Goal: Transaction & Acquisition: Purchase product/service

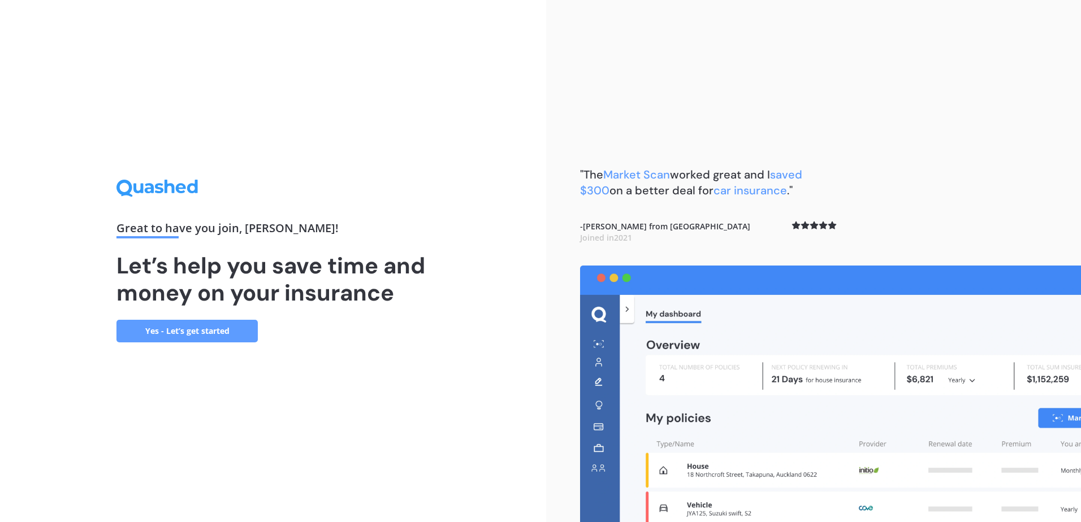
click at [240, 332] on link "Yes - Let’s get started" at bounding box center [186, 331] width 141 height 23
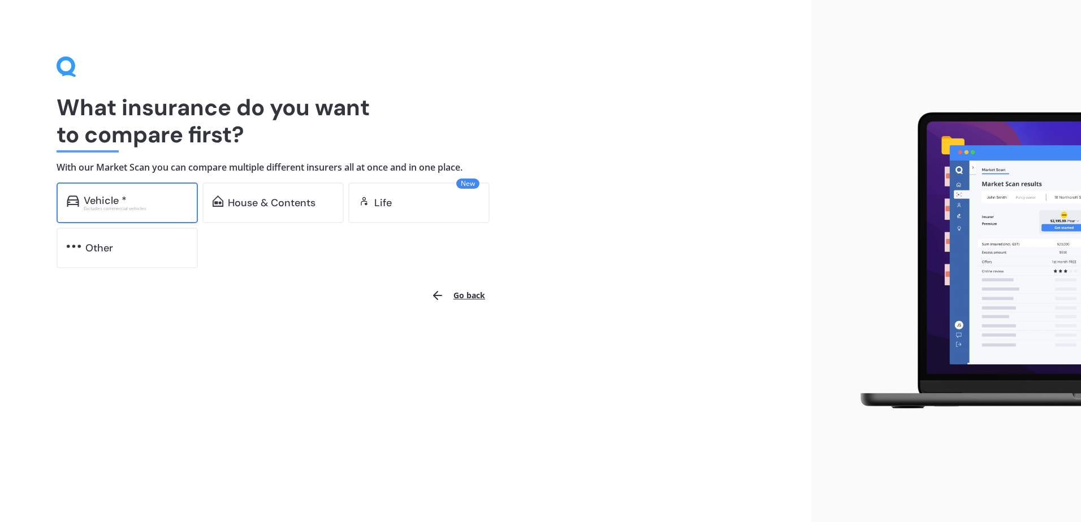
click at [136, 209] on div "Excludes commercial vehicles" at bounding box center [136, 208] width 104 height 5
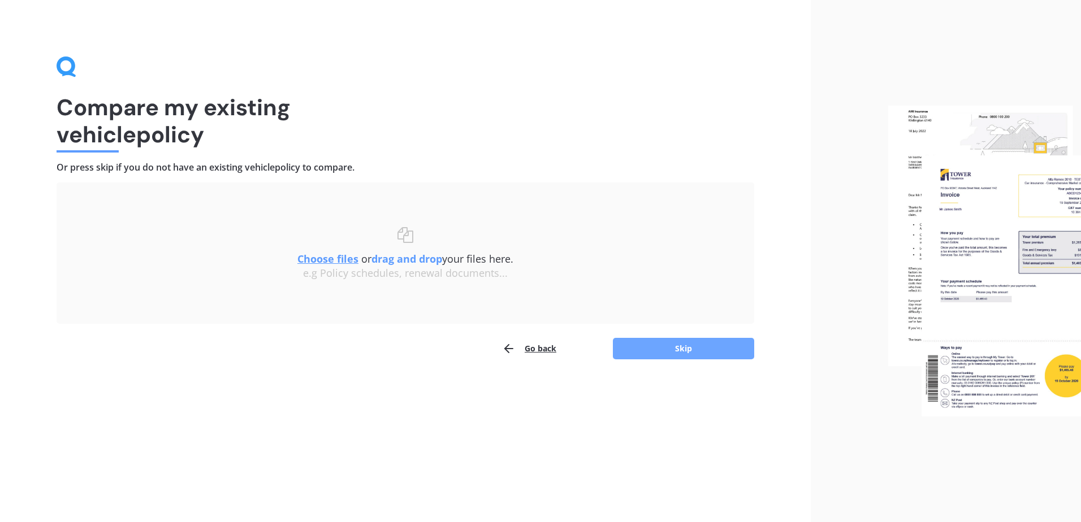
click at [702, 343] on button "Skip" at bounding box center [683, 348] width 141 height 21
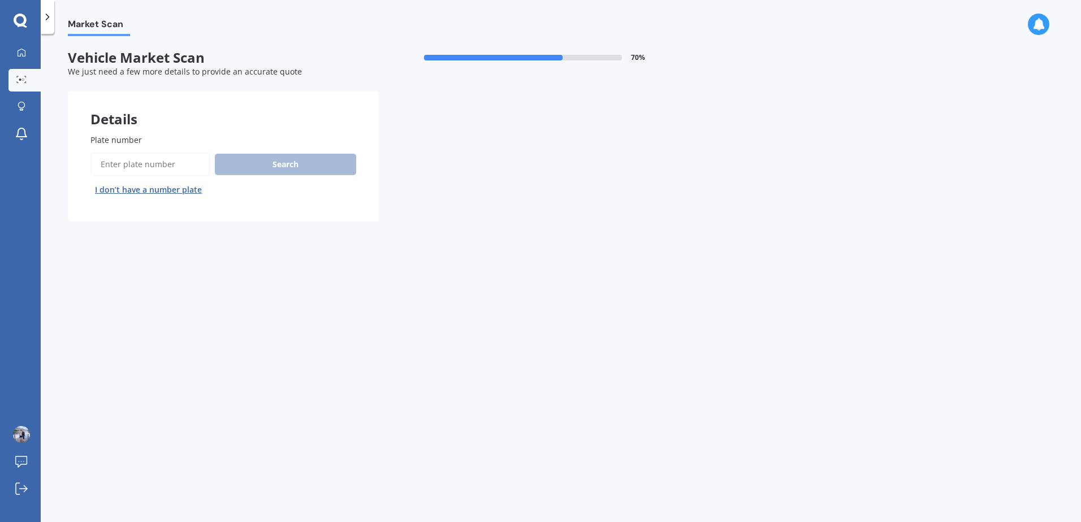
click at [141, 160] on input "Plate number" at bounding box center [150, 165] width 120 height 24
type input "NDL49"
click at [301, 166] on button "Search" at bounding box center [285, 164] width 141 height 21
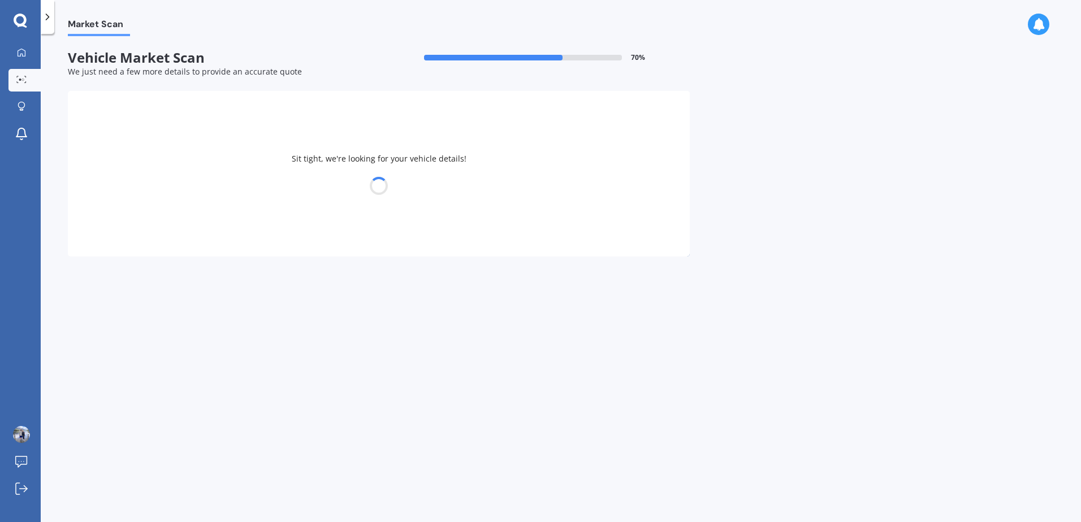
select select "HYUNDAI"
select select "I20"
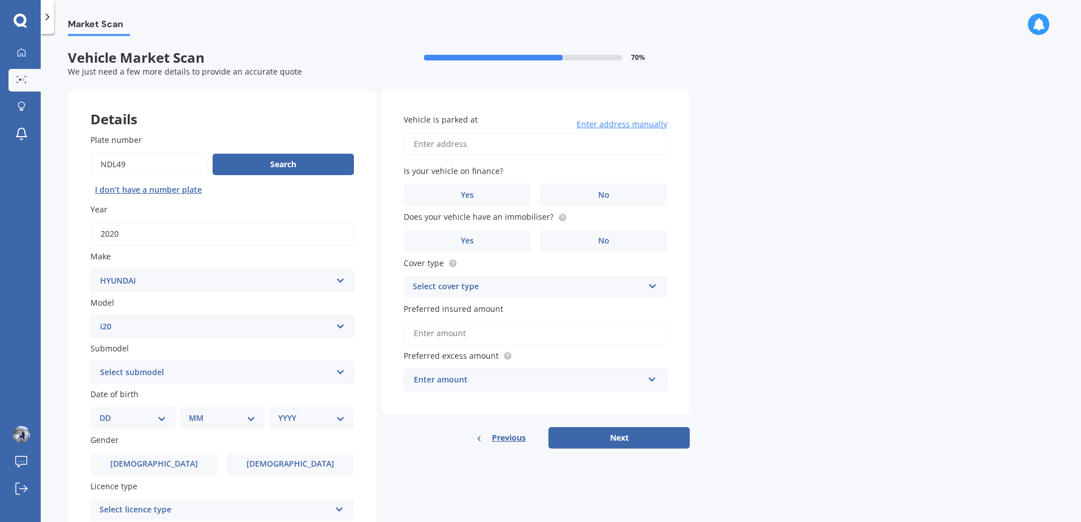
click at [164, 166] on input "Plate number" at bounding box center [149, 165] width 118 height 24
type input "NDL59"
click at [239, 164] on button "Search" at bounding box center [283, 164] width 141 height 21
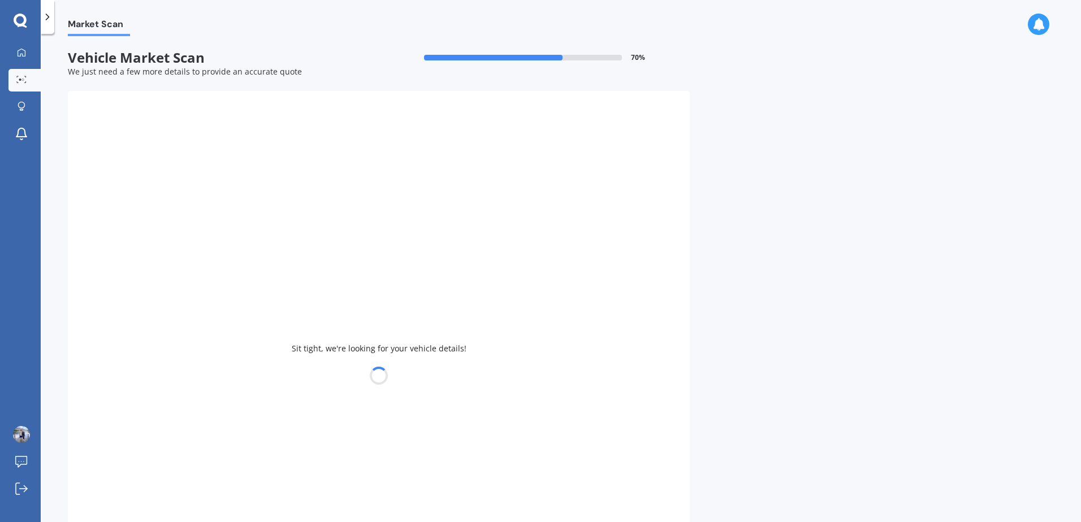
select select "KONA"
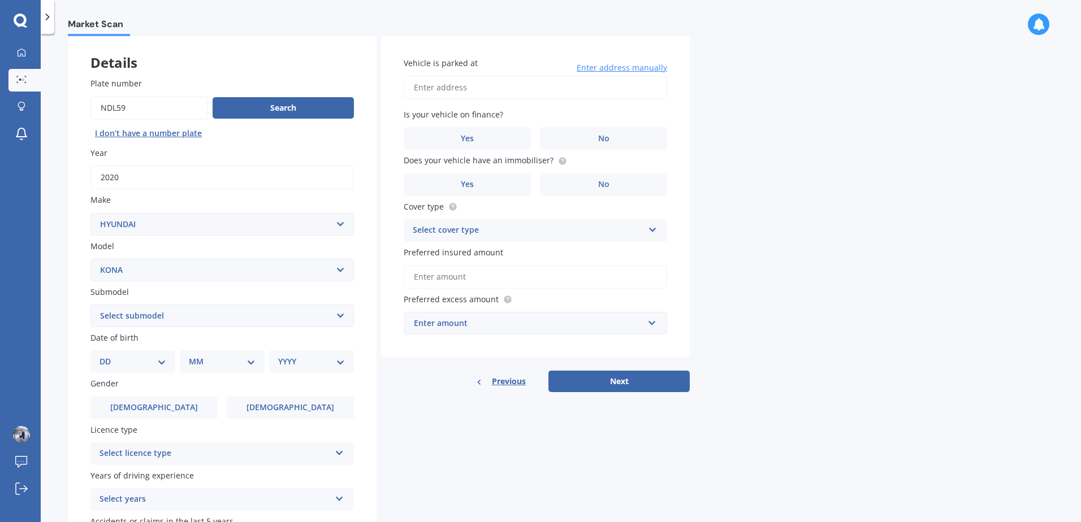
scroll to position [113, 0]
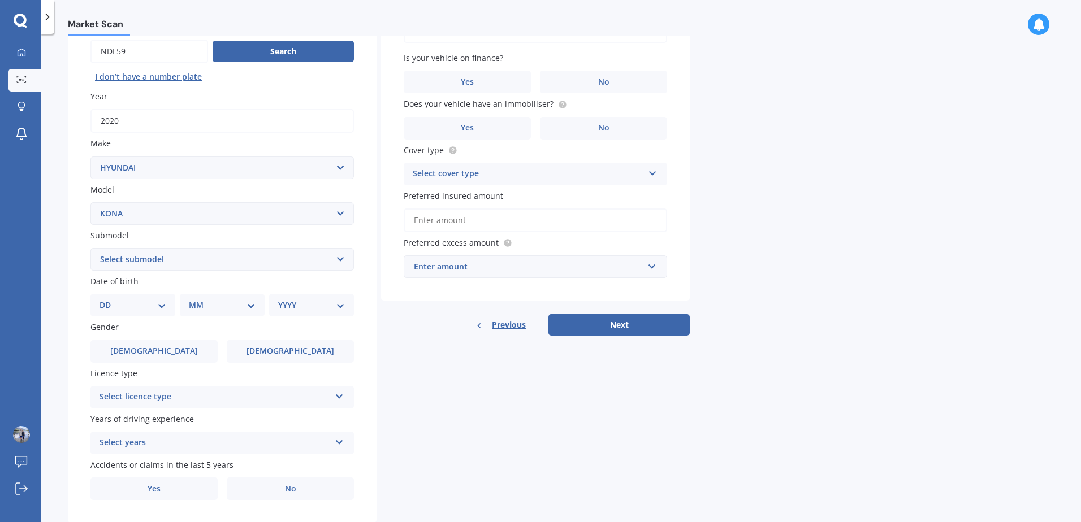
click at [181, 258] on select "Select submodel 1.6 HYBRID Elite 2W 1.6 Hybrid Limited N 1.6 Turbo AWD 2.0 2WD …" at bounding box center [221, 259] width 263 height 23
select select "2.0 ELITE 2WD"
click at [90, 248] on select "Select submodel 1.6 HYBRID Elite 2W 1.6 Hybrid Limited N 1.6 Turbo AWD 2.0 2WD …" at bounding box center [221, 259] width 263 height 23
click at [153, 302] on select "DD 01 02 03 04 05 06 07 08 09 10 11 12 13 14 15 16 17 18 19 20 21 22 23 24 25 2…" at bounding box center [132, 305] width 67 height 12
select select "06"
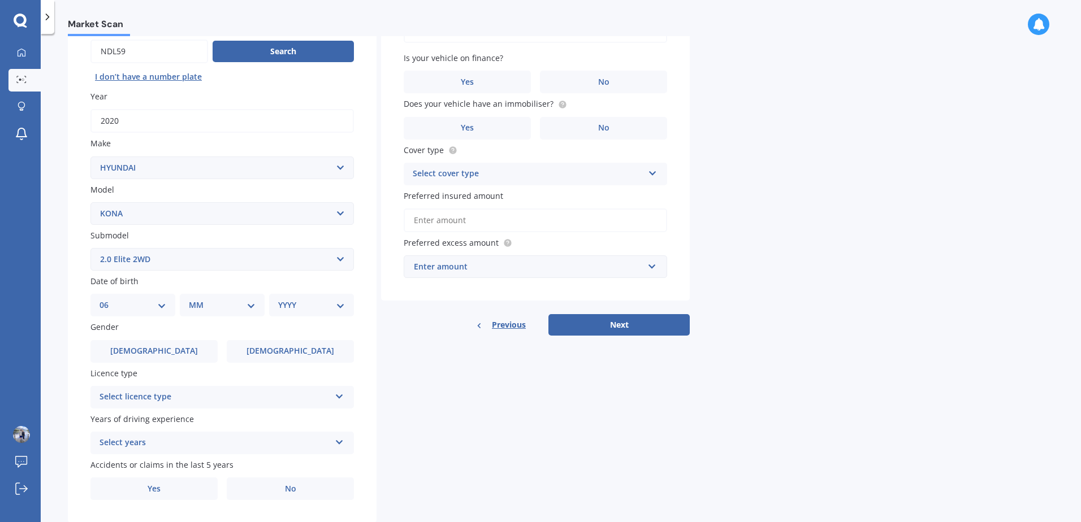
click at [109, 299] on select "DD 01 02 03 04 05 06 07 08 09 10 11 12 13 14 15 16 17 18 19 20 21 22 23 24 25 2…" at bounding box center [132, 305] width 67 height 12
click at [210, 306] on select "MM 01 02 03 04 05 06 07 08 09 10 11 12" at bounding box center [224, 305] width 62 height 12
select select "01"
click at [193, 299] on select "MM 01 02 03 04 05 06 07 08 09 10 11 12" at bounding box center [224, 305] width 62 height 12
click at [298, 298] on div "YYYY 2025 2024 2023 2022 2021 2020 2019 2018 2017 2016 2015 2014 2013 2012 2011…" at bounding box center [309, 305] width 80 height 23
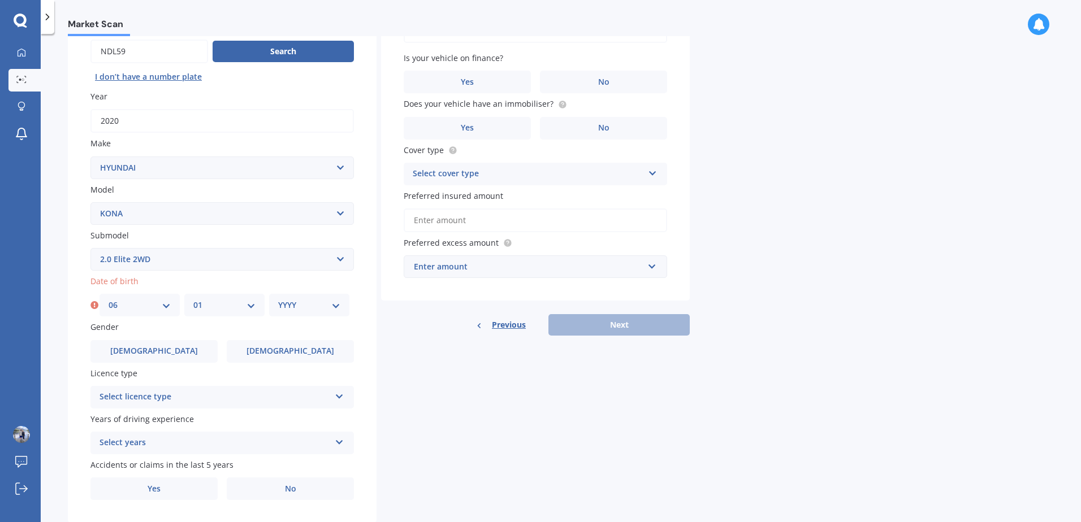
click at [335, 304] on select "YYYY 2025 2024 2023 2022 2021 2020 2019 2018 2017 2016 2015 2014 2013 2012 2011…" at bounding box center [309, 305] width 62 height 12
select select "1987"
click at [278, 299] on select "YYYY 2025 2024 2023 2022 2021 2020 2019 2018 2017 2016 2015 2014 2013 2012 2011…" at bounding box center [309, 305] width 62 height 12
click at [384, 304] on div "Vehicle is parked at Enter address manually Is your vehicle on finance? Yes No …" at bounding box center [535, 157] width 309 height 358
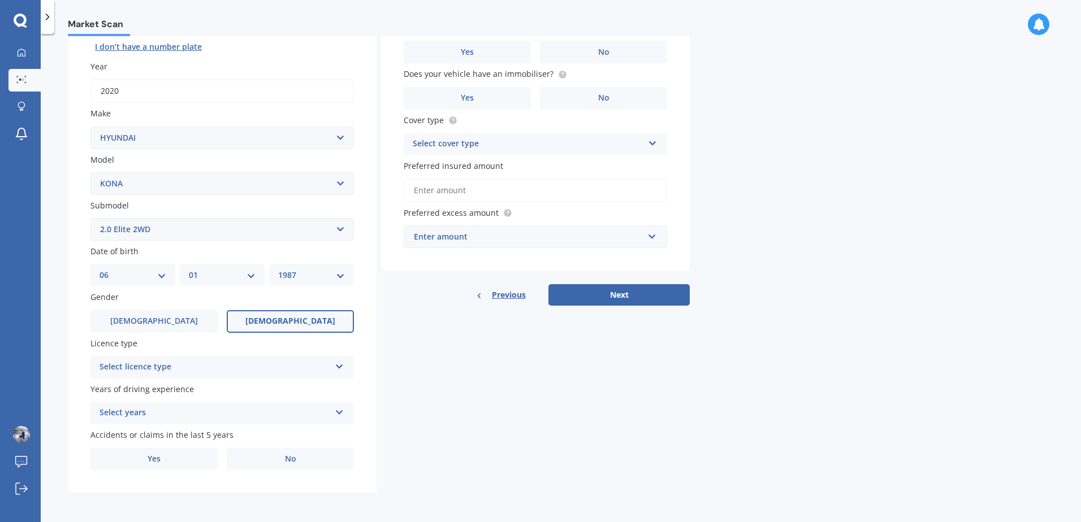
click at [292, 318] on span "[DEMOGRAPHIC_DATA]" at bounding box center [290, 322] width 90 height 10
click at [0, 0] on input "[DEMOGRAPHIC_DATA]" at bounding box center [0, 0] width 0 height 0
click at [243, 364] on div "Select licence type" at bounding box center [214, 368] width 231 height 14
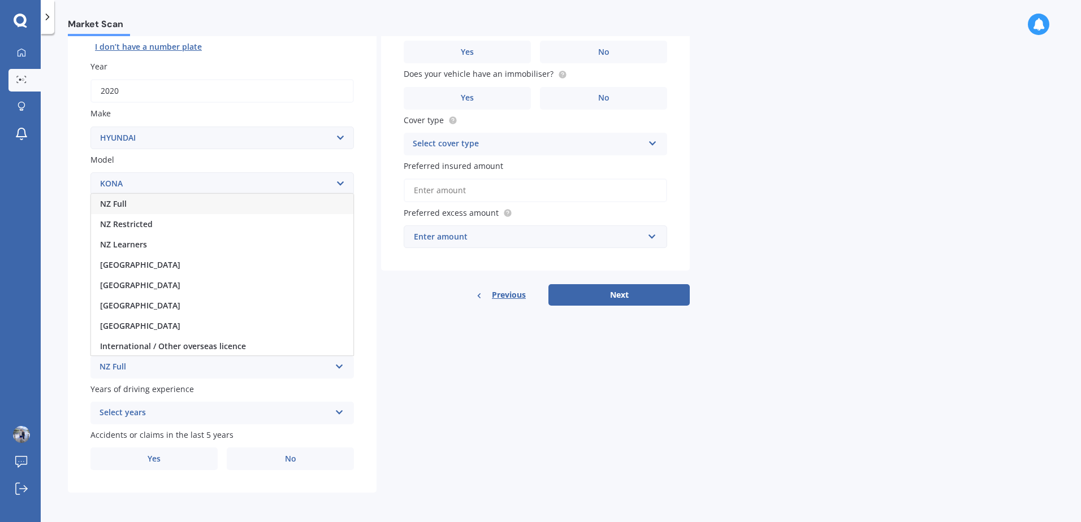
click at [155, 205] on div "NZ Full" at bounding box center [222, 204] width 262 height 20
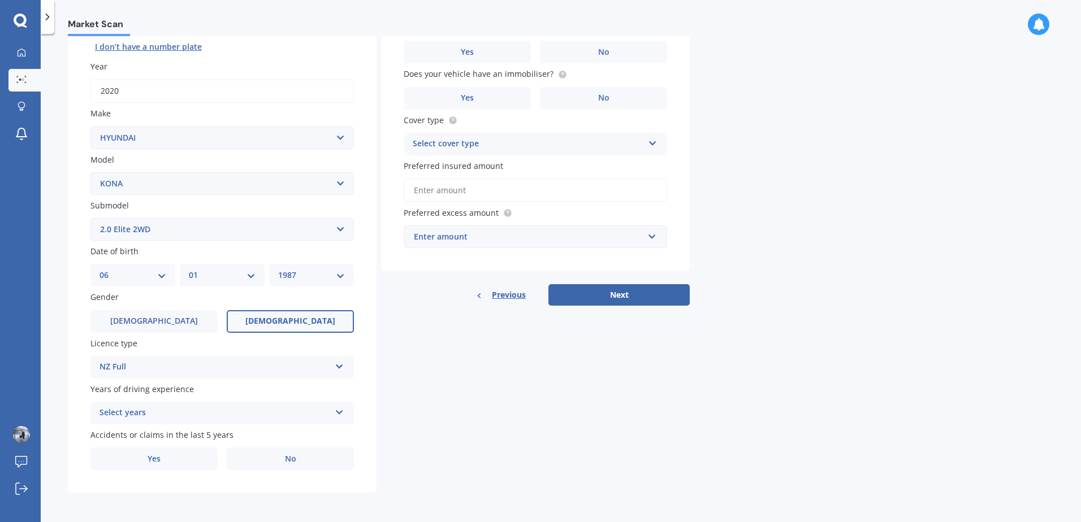
click at [188, 410] on div "Select years" at bounding box center [214, 413] width 231 height 14
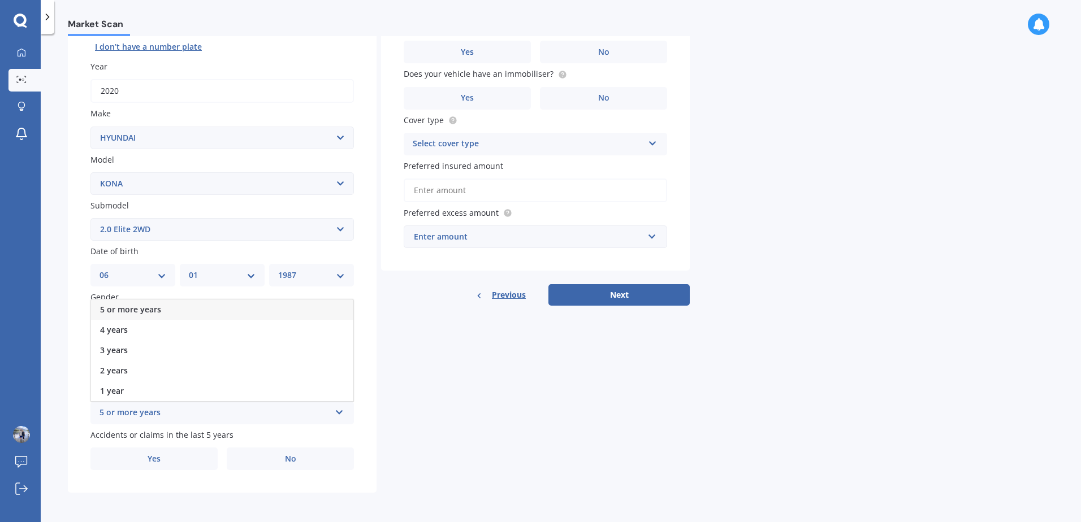
click at [183, 307] on div "5 or more years" at bounding box center [222, 310] width 262 height 20
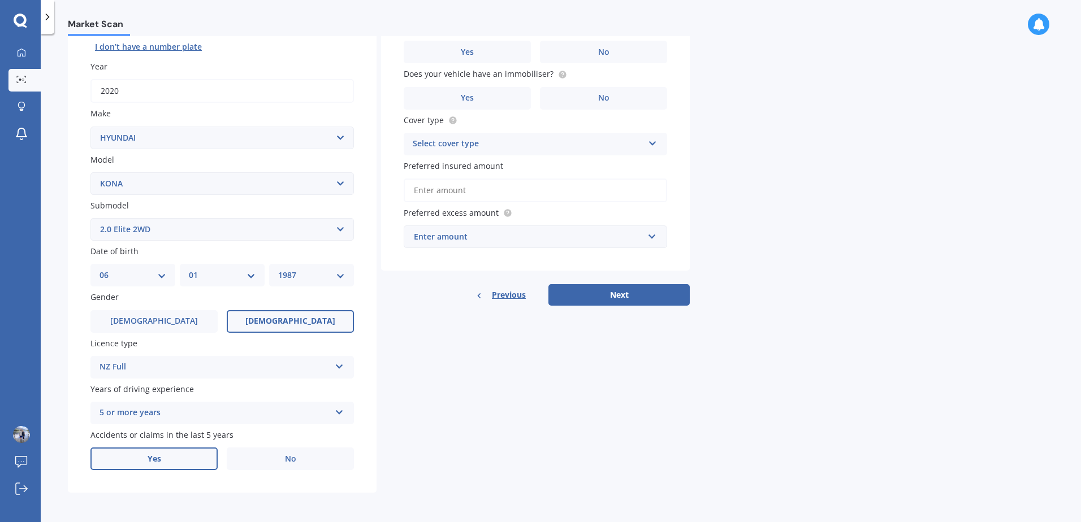
click at [180, 455] on label "Yes" at bounding box center [153, 459] width 127 height 23
click at [0, 0] on input "Yes" at bounding box center [0, 0] width 0 height 0
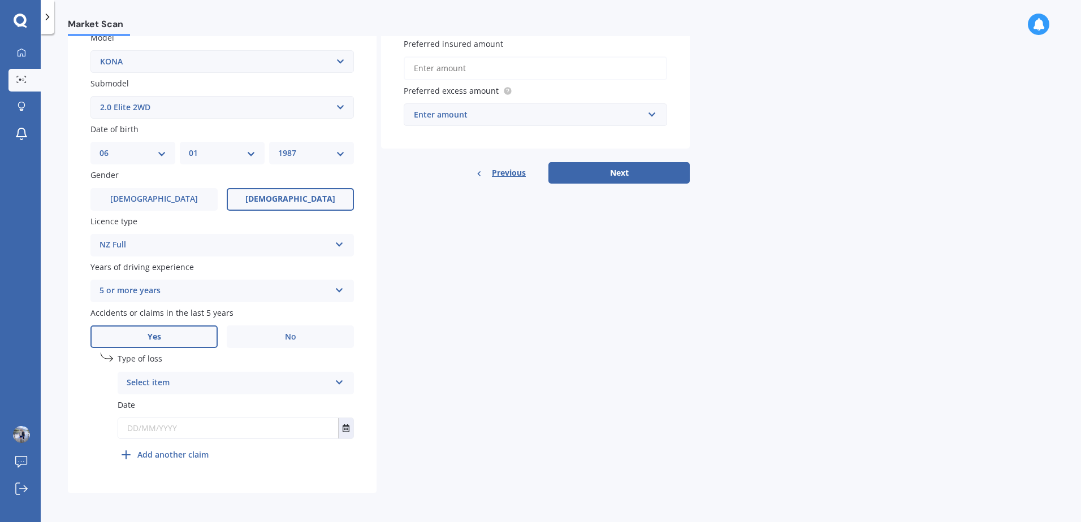
scroll to position [266, 0]
click at [210, 381] on div "Select item" at bounding box center [228, 383] width 203 height 14
click at [218, 409] on div "At fault accident" at bounding box center [235, 405] width 235 height 20
click at [229, 428] on input "text" at bounding box center [228, 428] width 220 height 20
click at [240, 424] on input "text" at bounding box center [228, 428] width 220 height 20
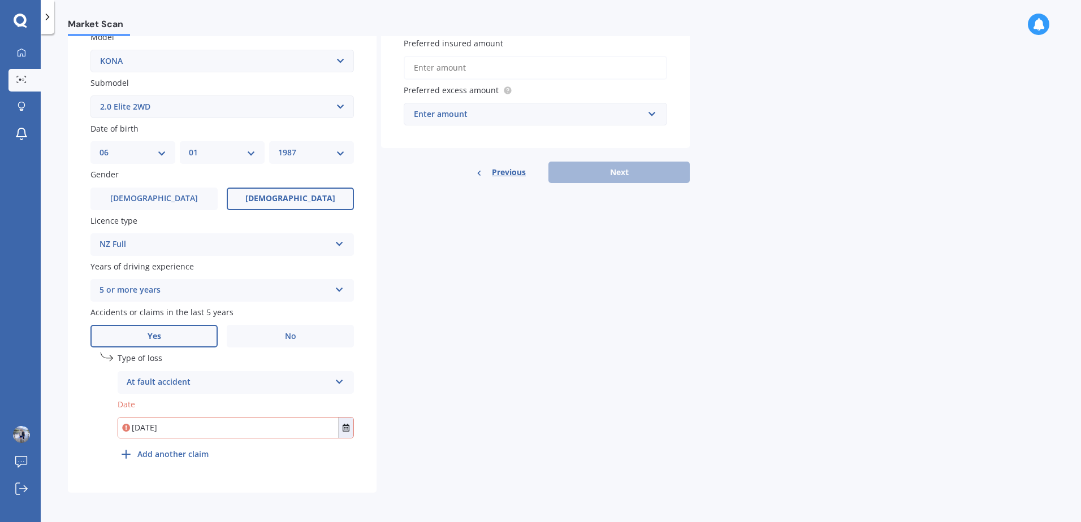
type input "[DATE]"
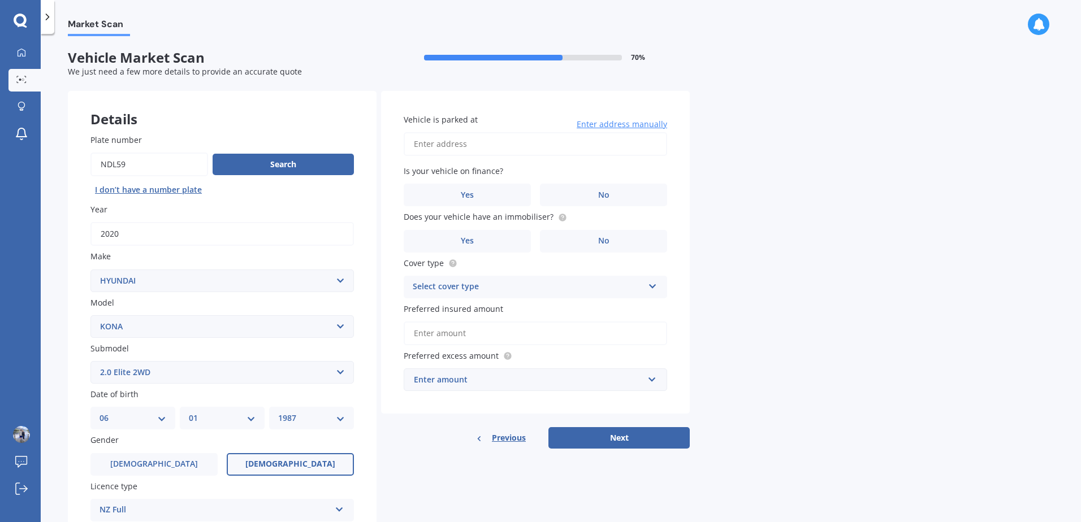
click at [711, 202] on div "Market Scan Vehicle Market Scan 70 % We just need a few more details to provide…" at bounding box center [561, 280] width 1040 height 488
click at [596, 146] on input "Vehicle is parked at" at bounding box center [535, 144] width 263 height 24
type input "5 [GEOGRAPHIC_DATA], [GEOGRAPHIC_DATA], [GEOGRAPHIC_DATA]"
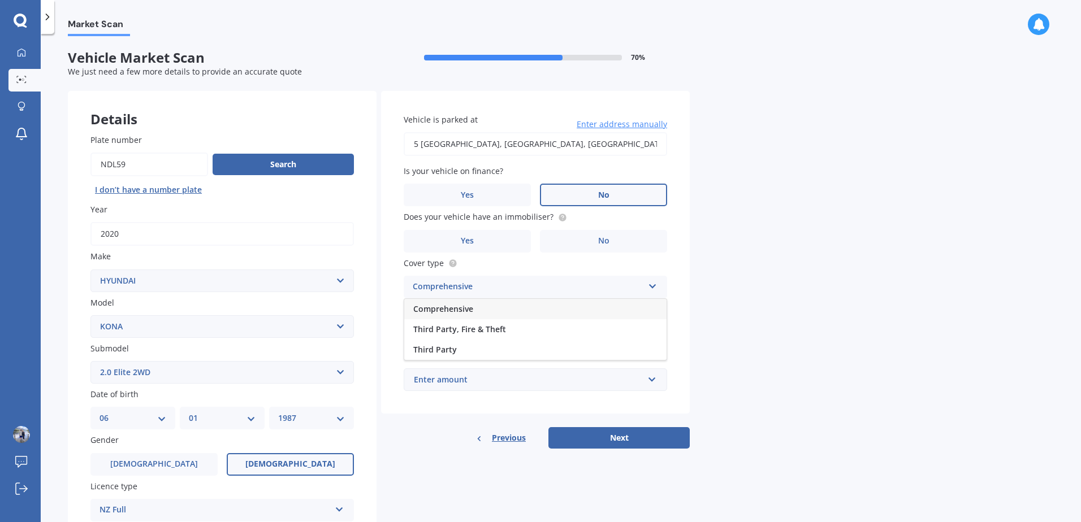
click at [582, 196] on label "No" at bounding box center [603, 195] width 127 height 23
click at [0, 0] on input "No" at bounding box center [0, 0] width 0 height 0
click at [583, 242] on label "No" at bounding box center [603, 241] width 127 height 23
click at [0, 0] on input "No" at bounding box center [0, 0] width 0 height 0
click at [521, 287] on div "Comprehensive" at bounding box center [528, 287] width 231 height 14
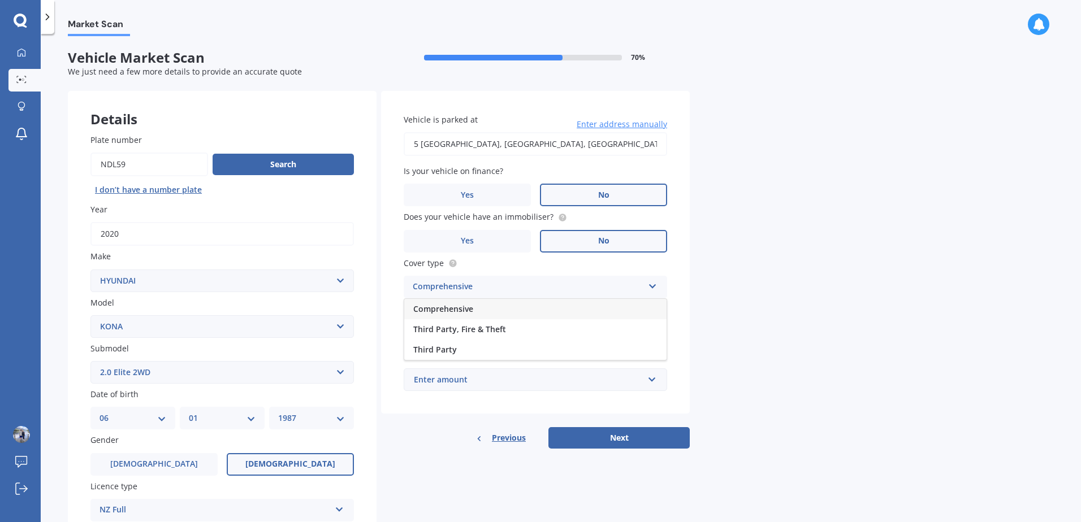
click at [521, 287] on div "Comprehensive" at bounding box center [528, 287] width 231 height 14
click at [527, 326] on input "Preferred insured amount" at bounding box center [535, 334] width 263 height 24
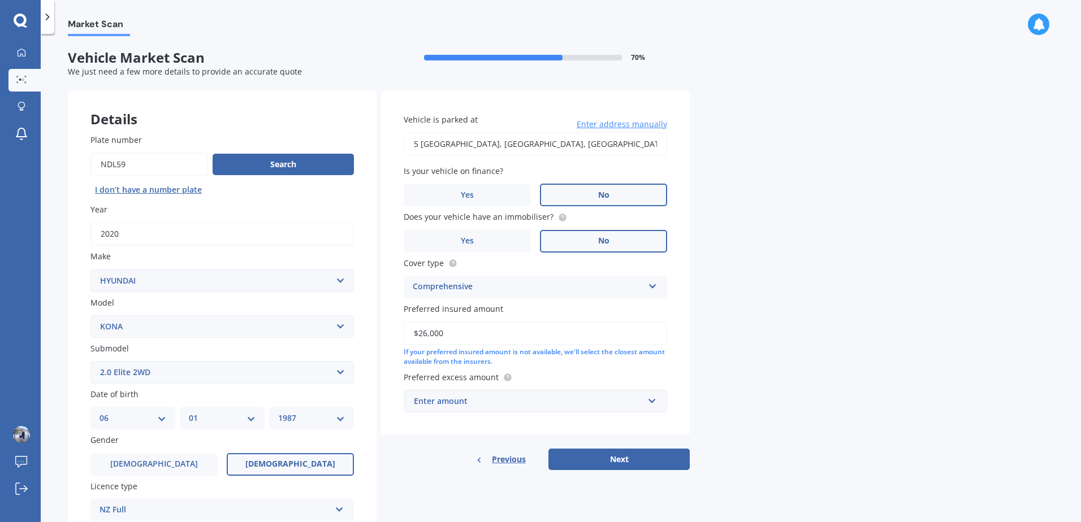
type input "$26,000"
click at [701, 296] on div "Market Scan Vehicle Market Scan 70 % We just need a few more details to provide…" at bounding box center [561, 280] width 1040 height 488
click at [546, 396] on div "Enter amount" at bounding box center [528, 401] width 229 height 12
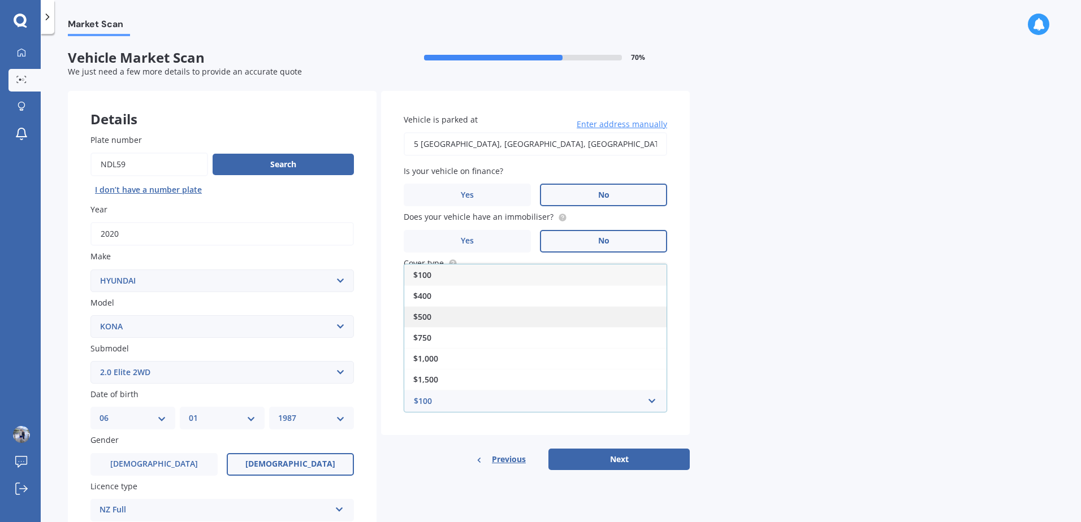
click at [541, 319] on div "$500" at bounding box center [535, 316] width 262 height 21
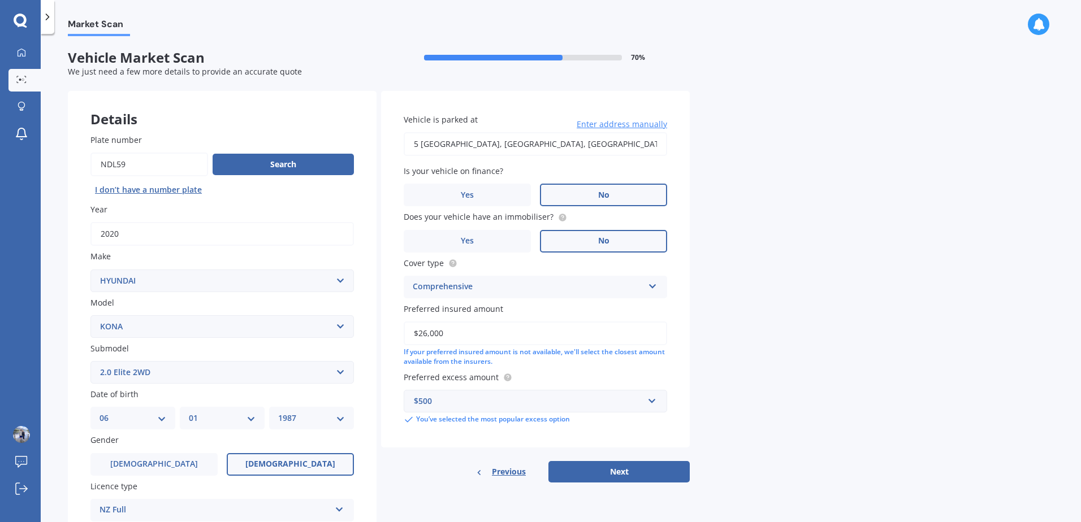
click at [719, 376] on div "Market Scan Vehicle Market Scan 70 % We just need a few more details to provide…" at bounding box center [561, 280] width 1040 height 488
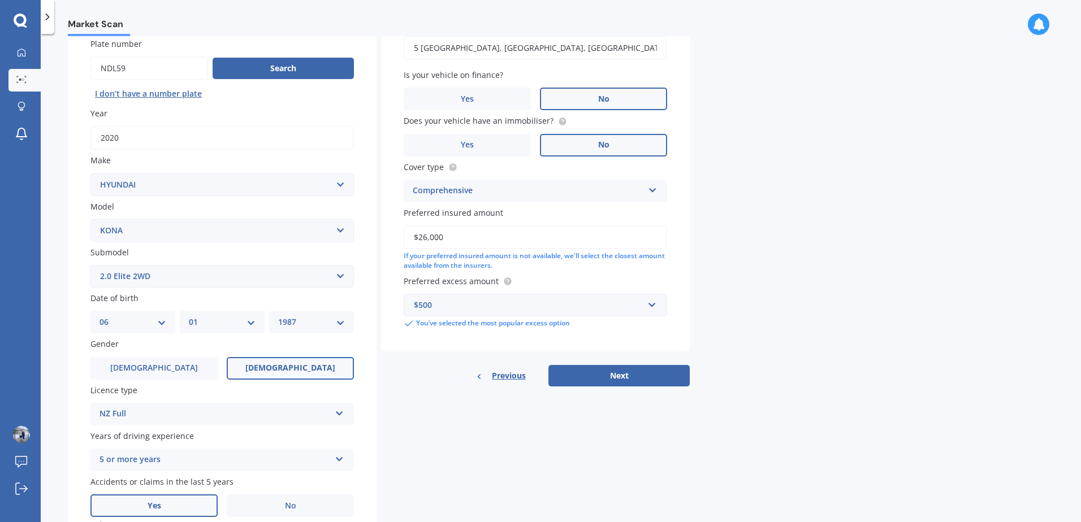
scroll to position [40, 0]
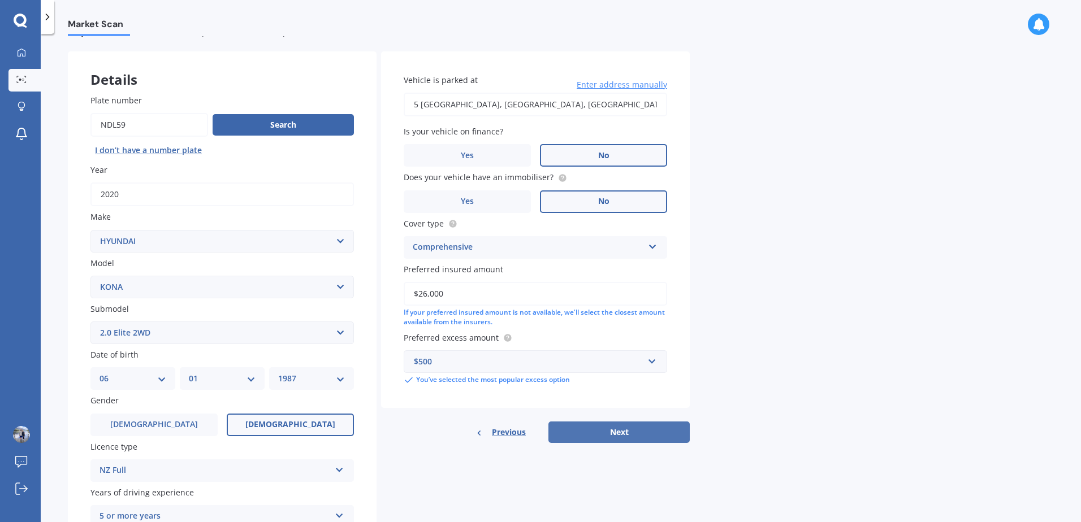
click at [622, 430] on button "Next" at bounding box center [618, 432] width 141 height 21
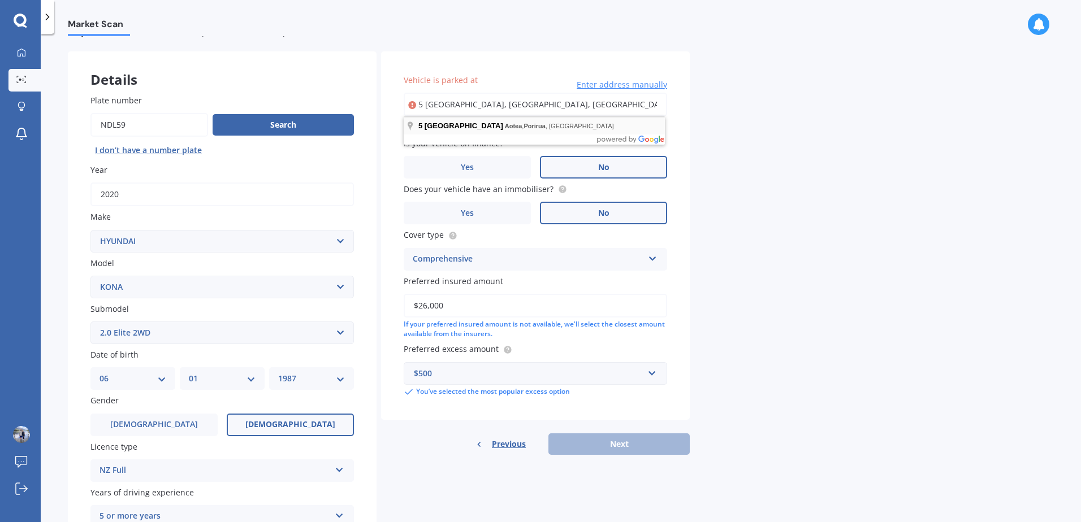
type input "[STREET_ADDRESS]"
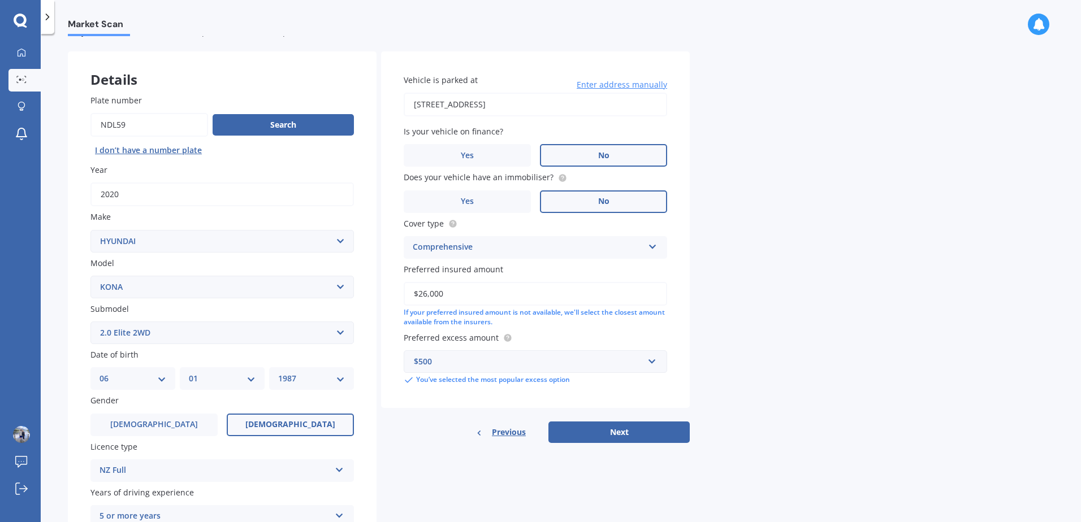
click at [687, 132] on div "Vehicle is parked at [STREET_ADDRESS] Enter address manually Is your vehicle on…" at bounding box center [535, 229] width 309 height 357
click at [624, 437] on button "Next" at bounding box center [618, 432] width 141 height 21
select select "06"
select select "01"
select select "1987"
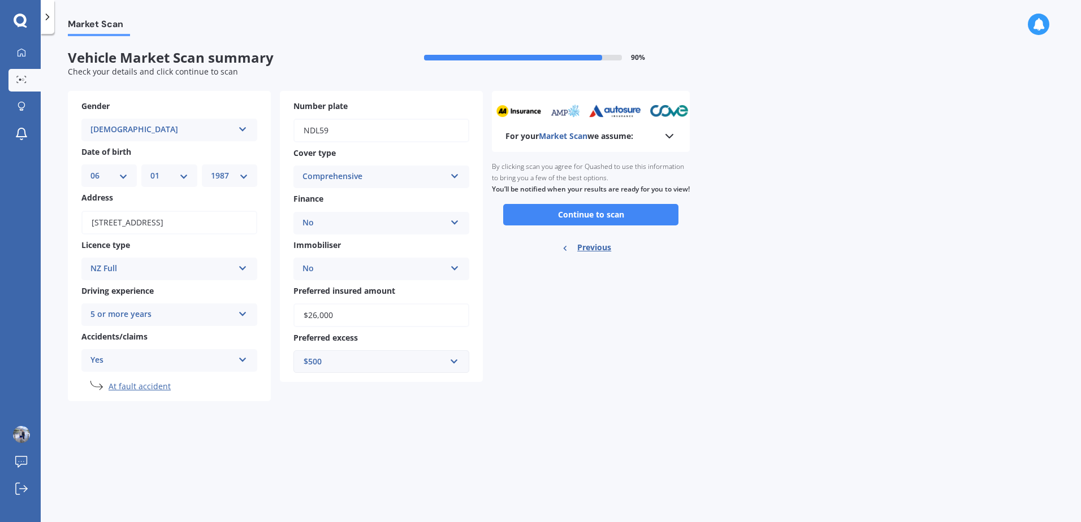
scroll to position [0, 0]
click at [668, 136] on polyline at bounding box center [669, 136] width 7 height 3
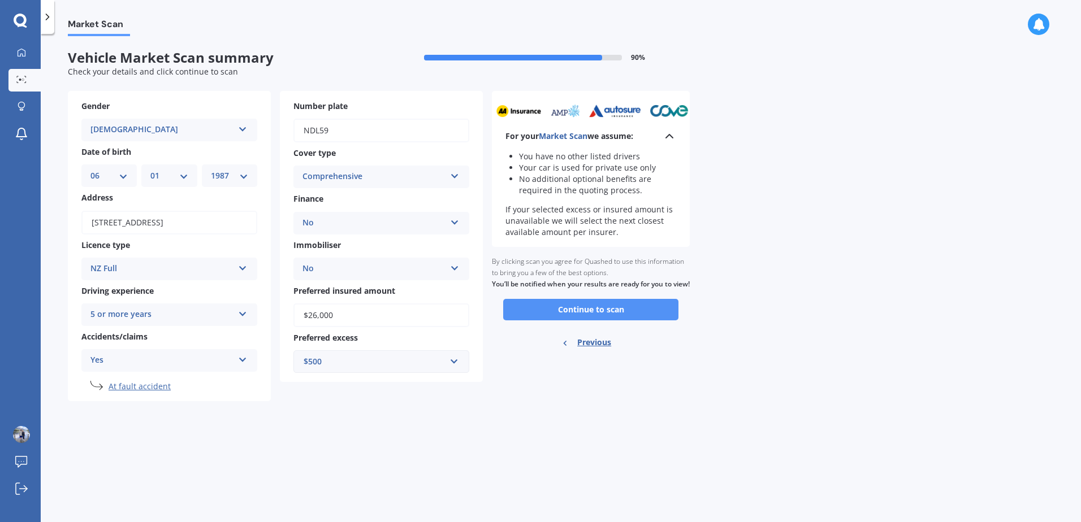
click at [643, 319] on button "Continue to scan" at bounding box center [590, 309] width 175 height 21
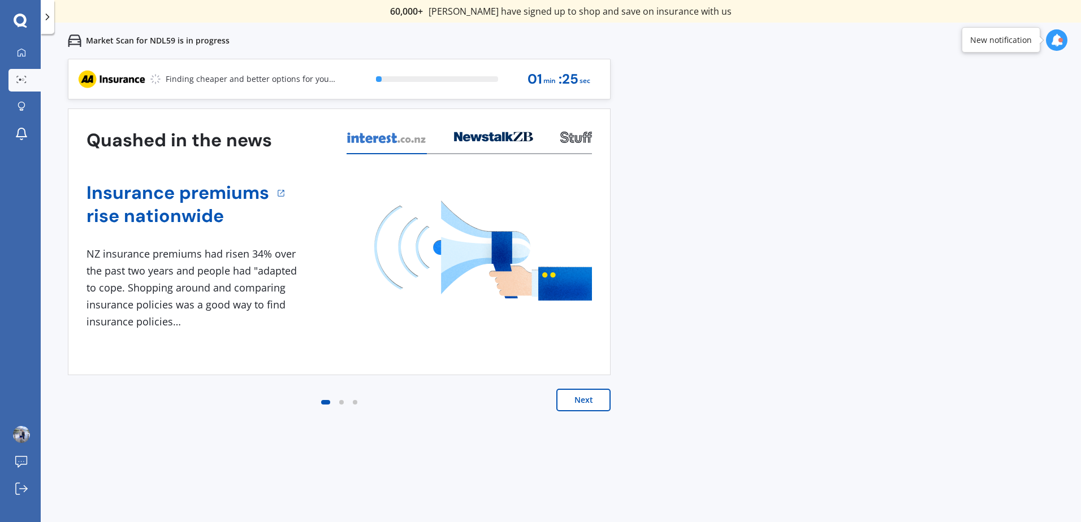
click at [592, 405] on button "Next" at bounding box center [583, 400] width 54 height 23
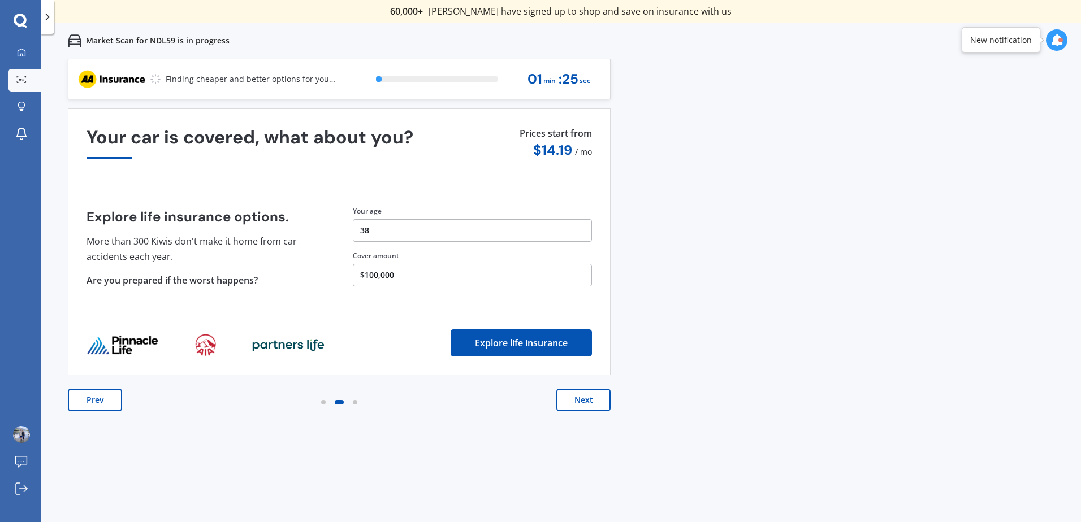
click at [592, 402] on button "Next" at bounding box center [583, 400] width 54 height 23
click at [592, 398] on button "Next" at bounding box center [583, 400] width 54 height 23
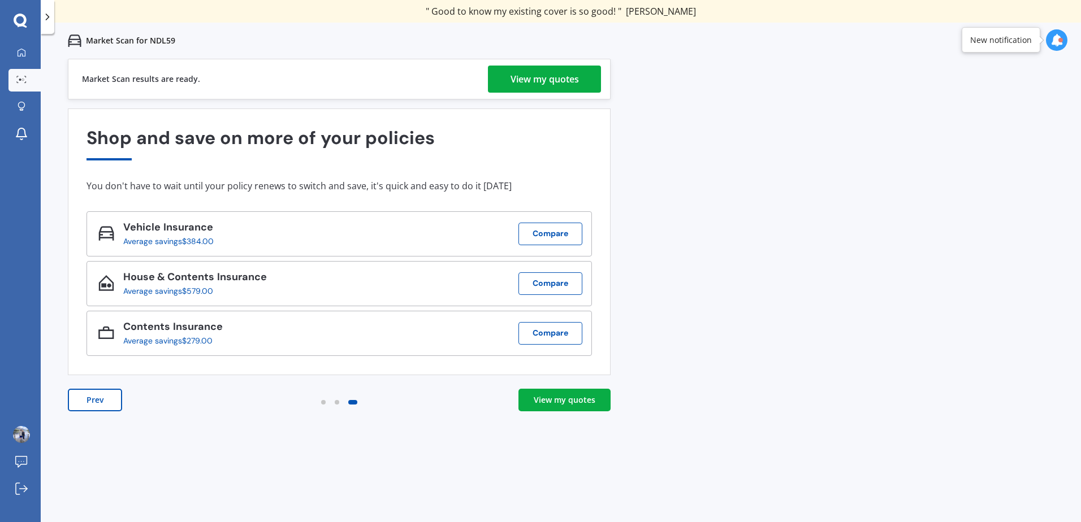
click at [592, 393] on link "View my quotes" at bounding box center [564, 400] width 92 height 23
